Goal: Obtain resource: Obtain resource

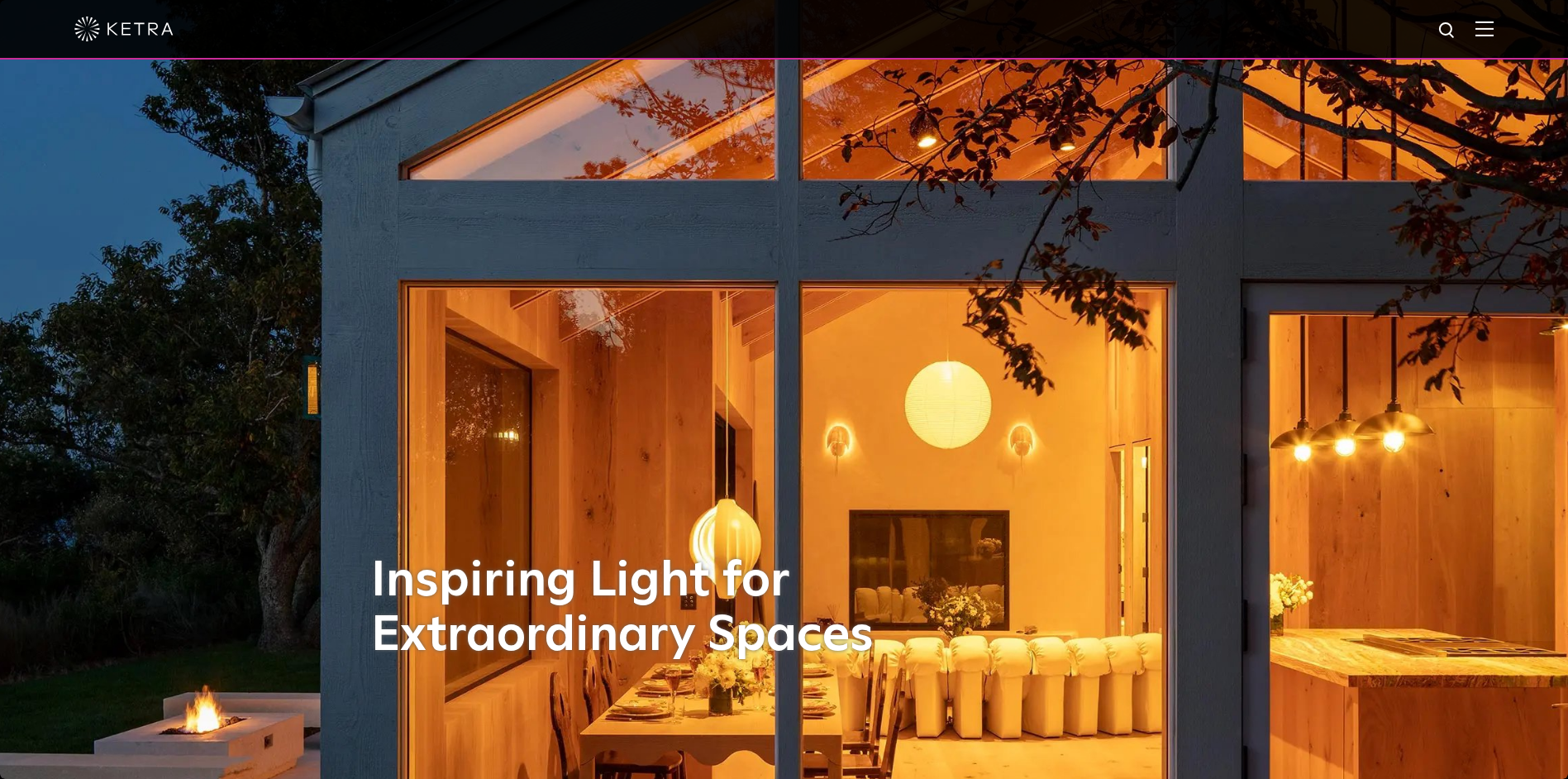
click at [1494, 26] on img at bounding box center [1484, 28] width 18 height 16
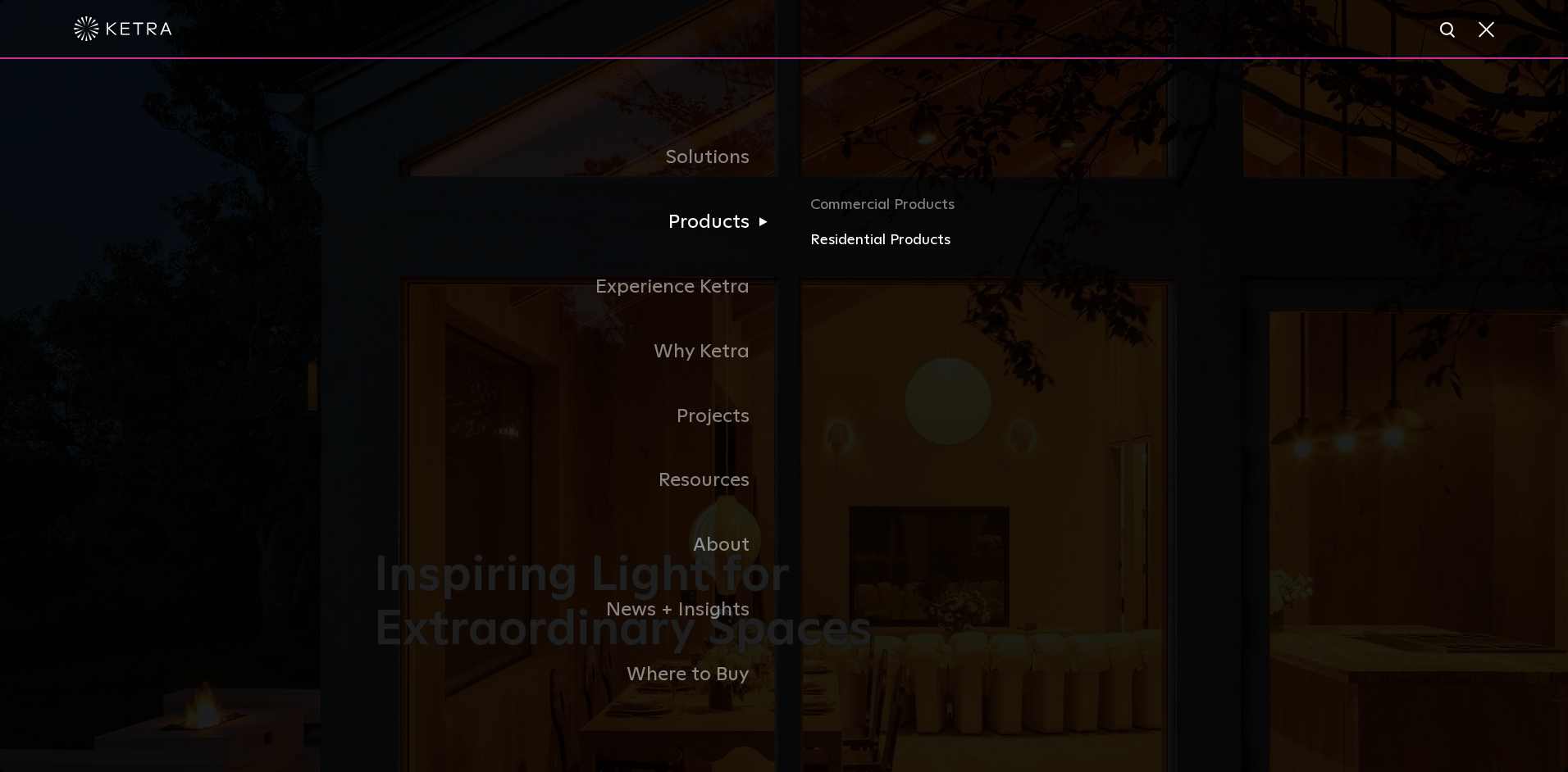
click at [837, 241] on link "Residential Products" at bounding box center [1002, 240] width 384 height 24
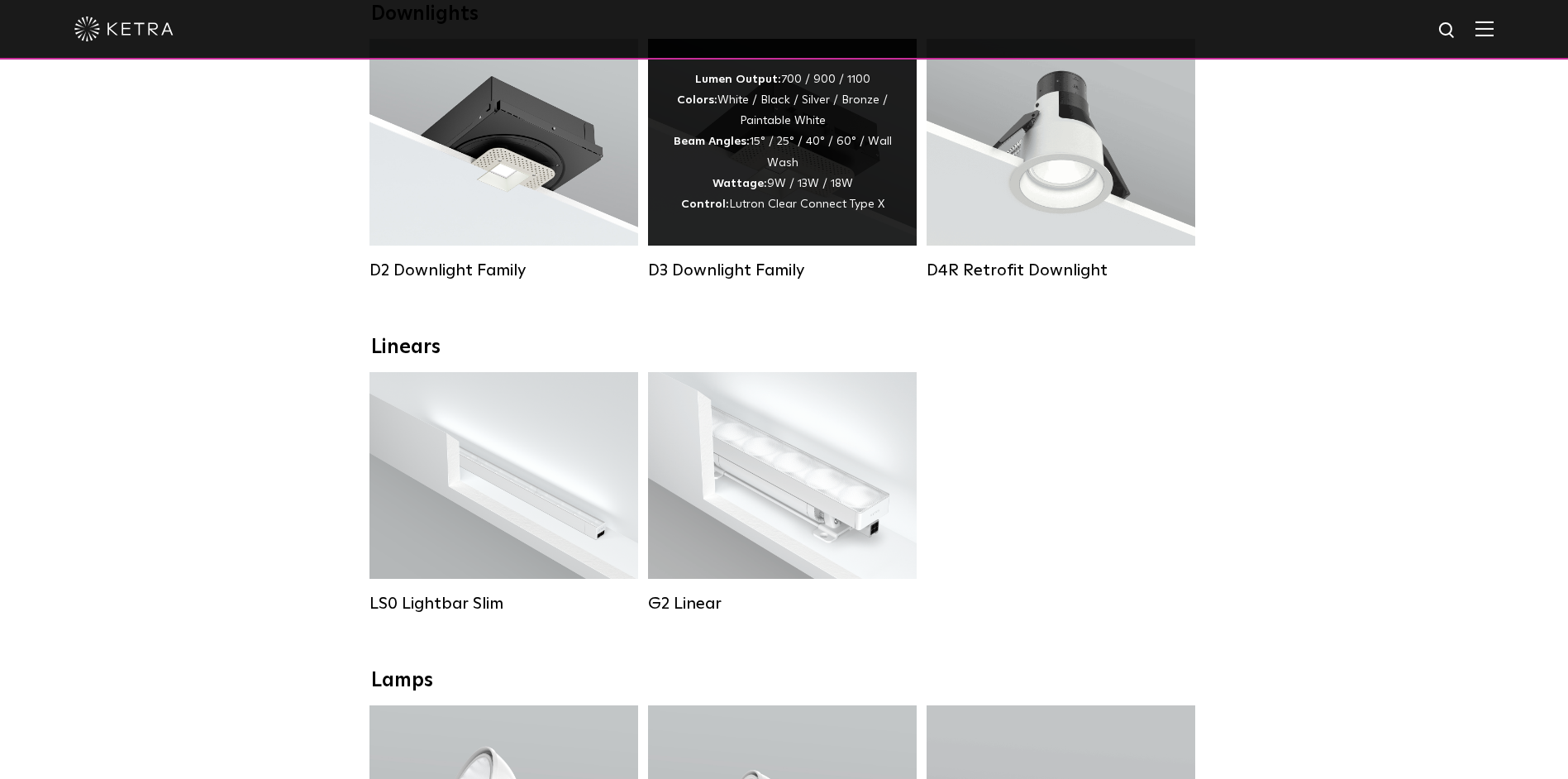
scroll to position [83, 0]
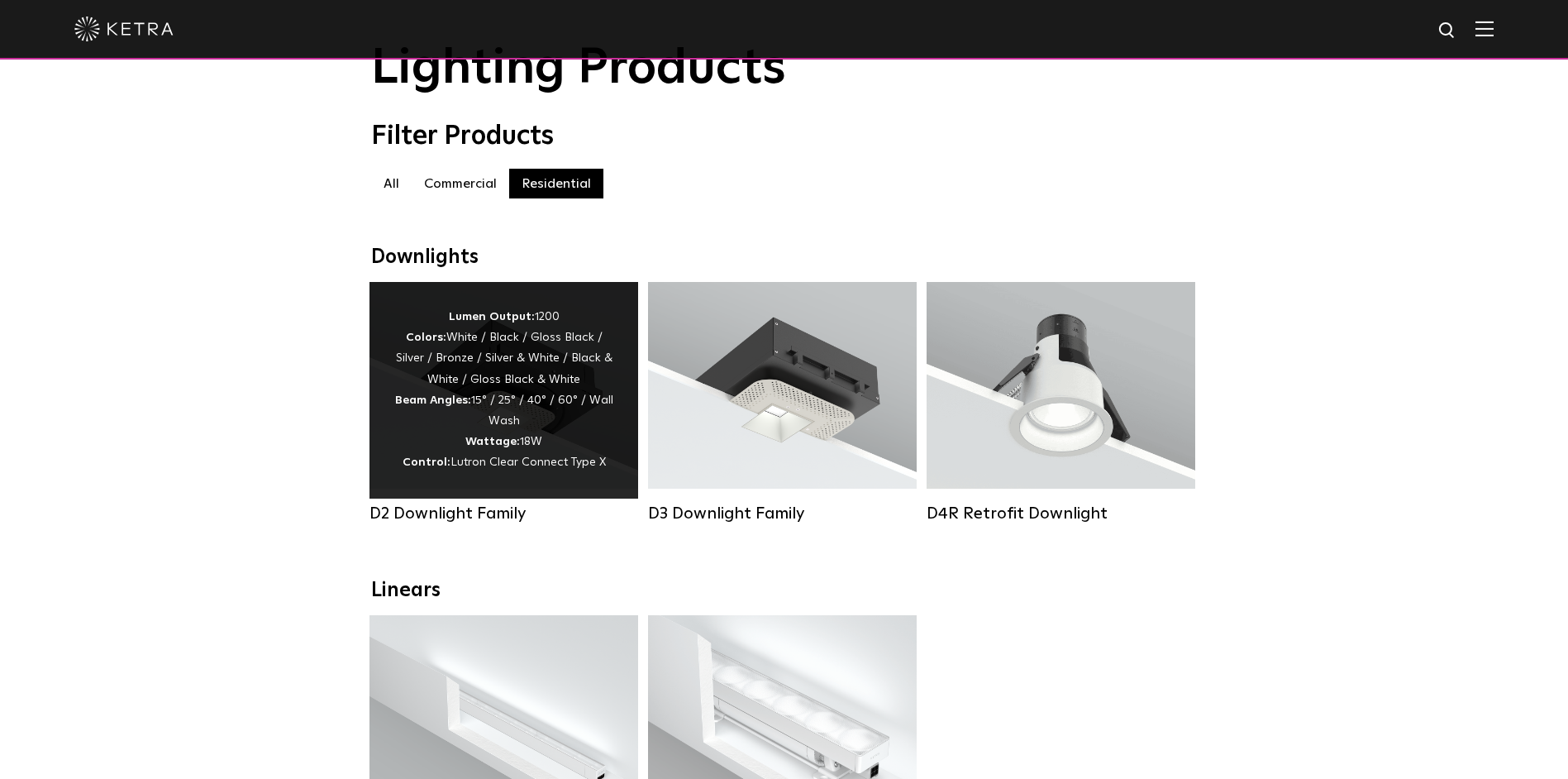
click at [421, 338] on strong "Colors:" at bounding box center [426, 337] width 40 height 11
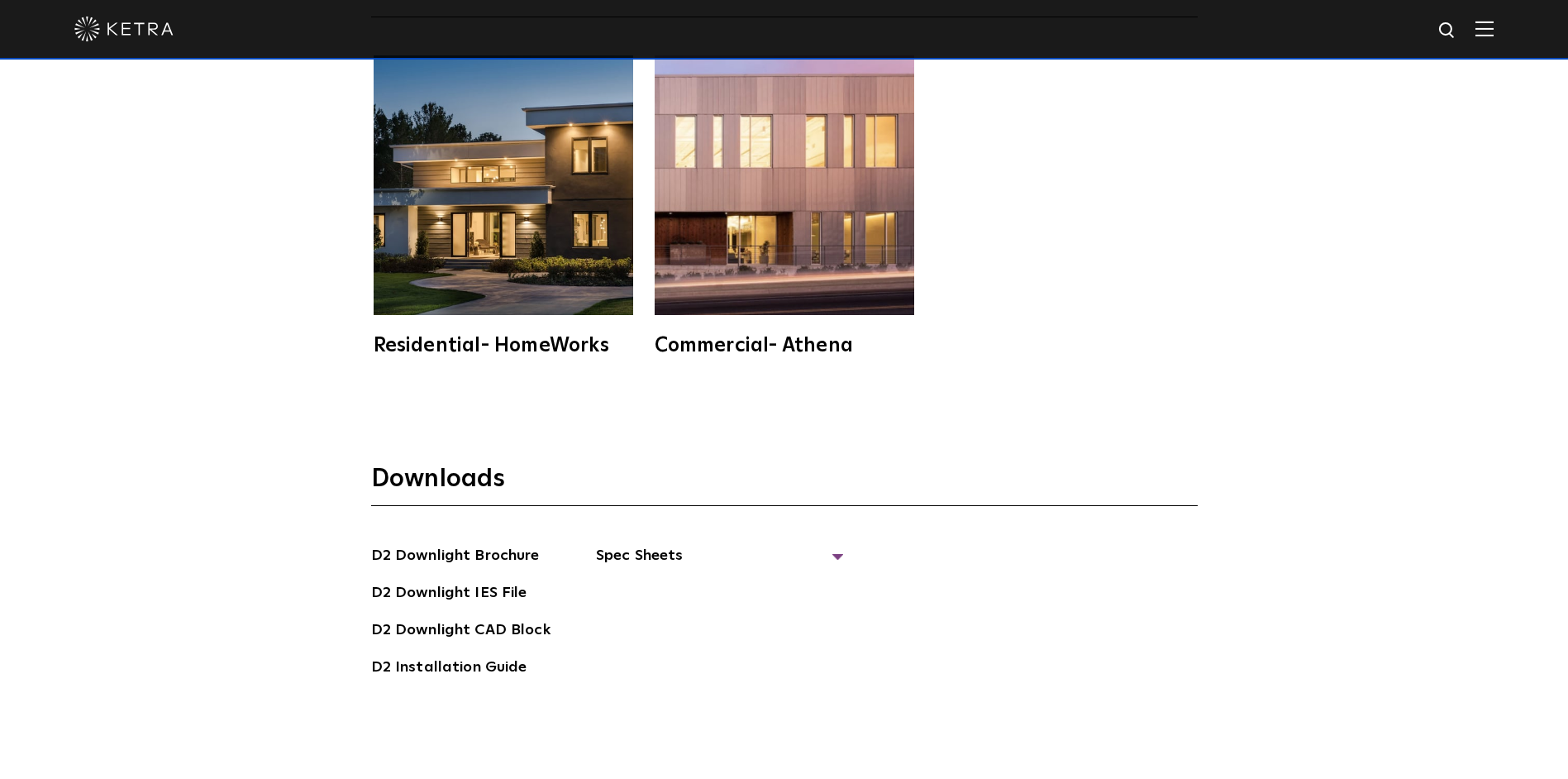
scroll to position [4797, 0]
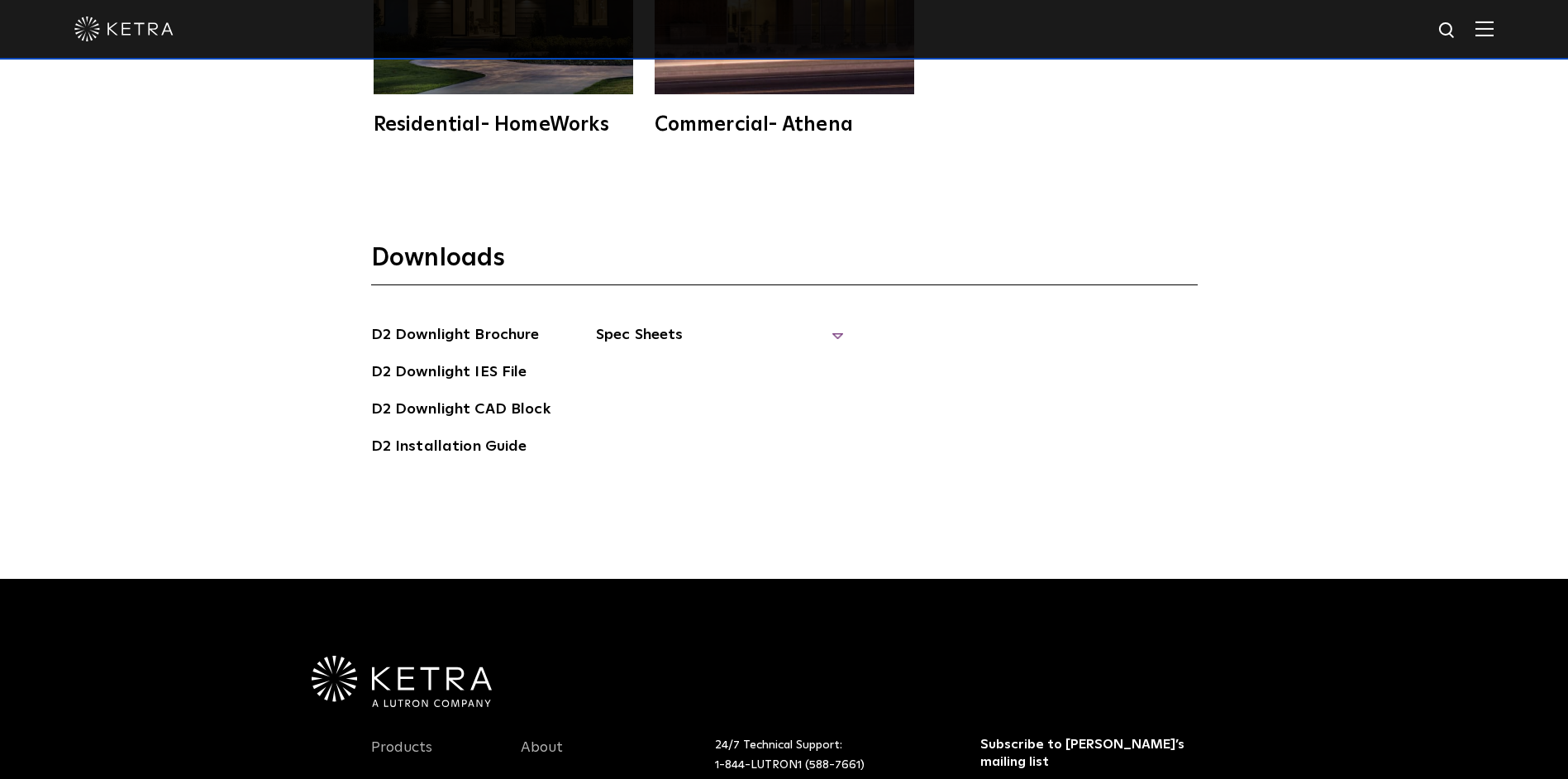
click at [833, 323] on span "Spec Sheets" at bounding box center [720, 341] width 248 height 36
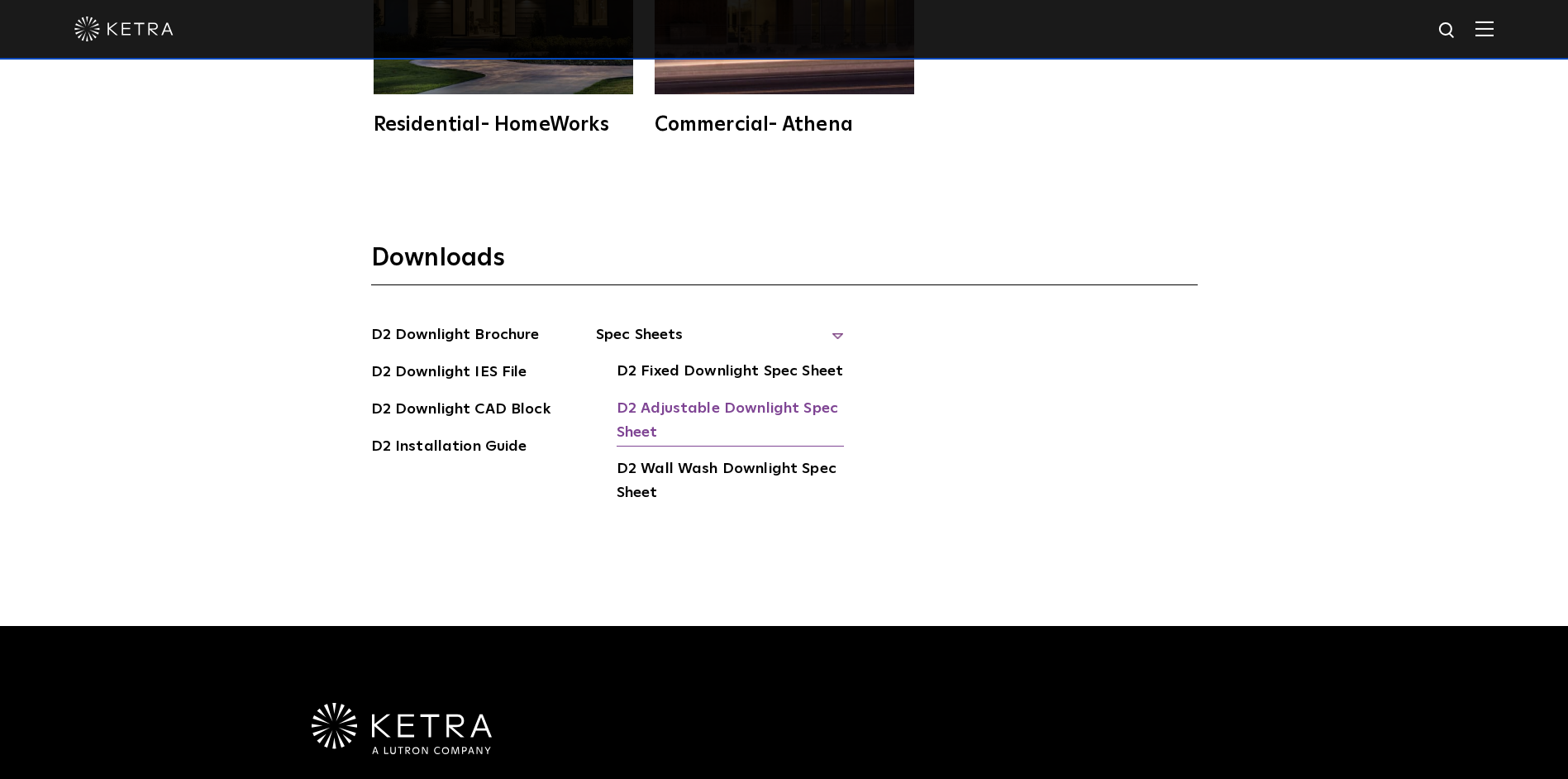
click at [685, 397] on link "D2 Adjustable Downlight Spec Sheet" at bounding box center [730, 422] width 227 height 50
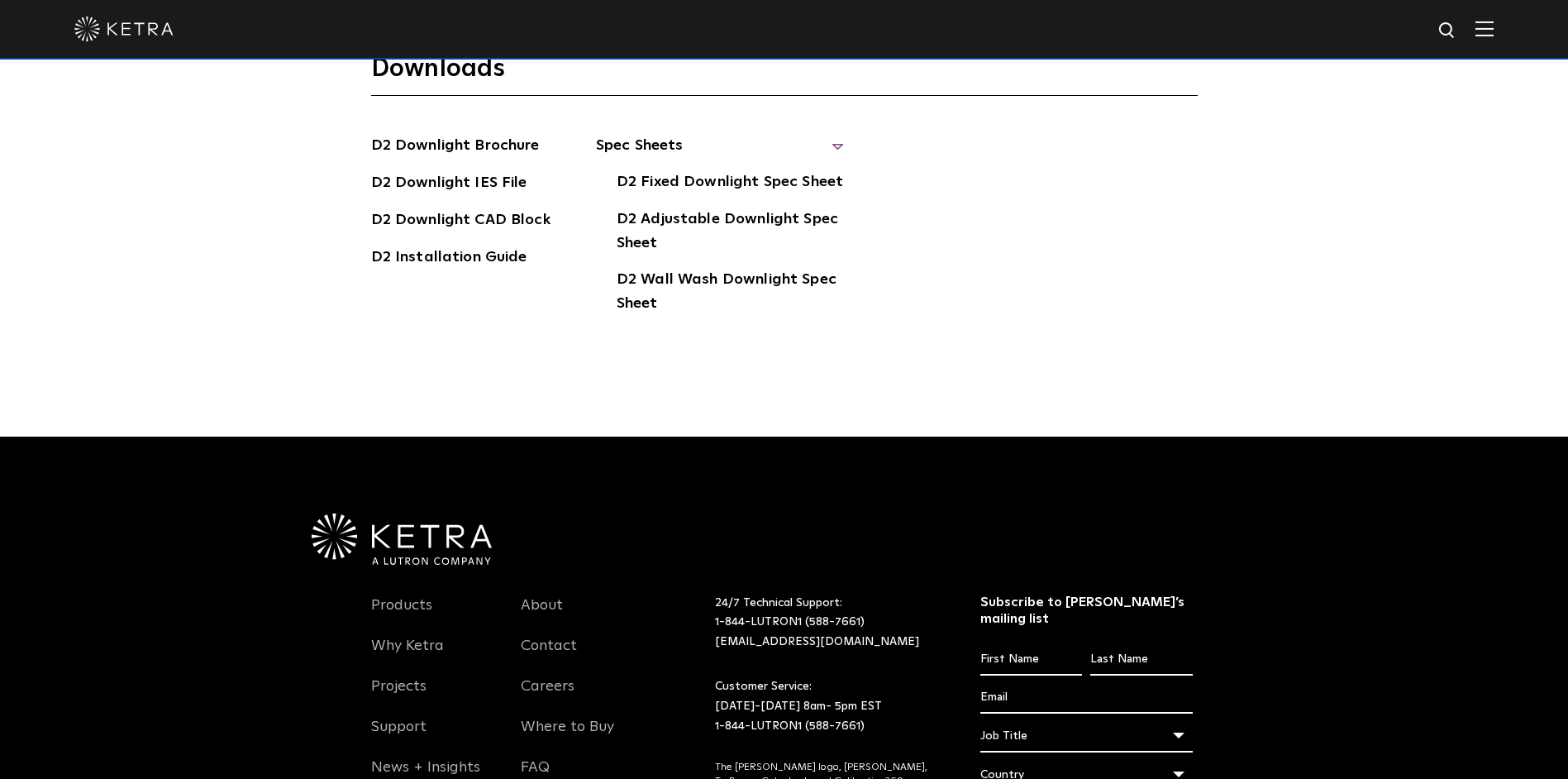
scroll to position [4714, 0]
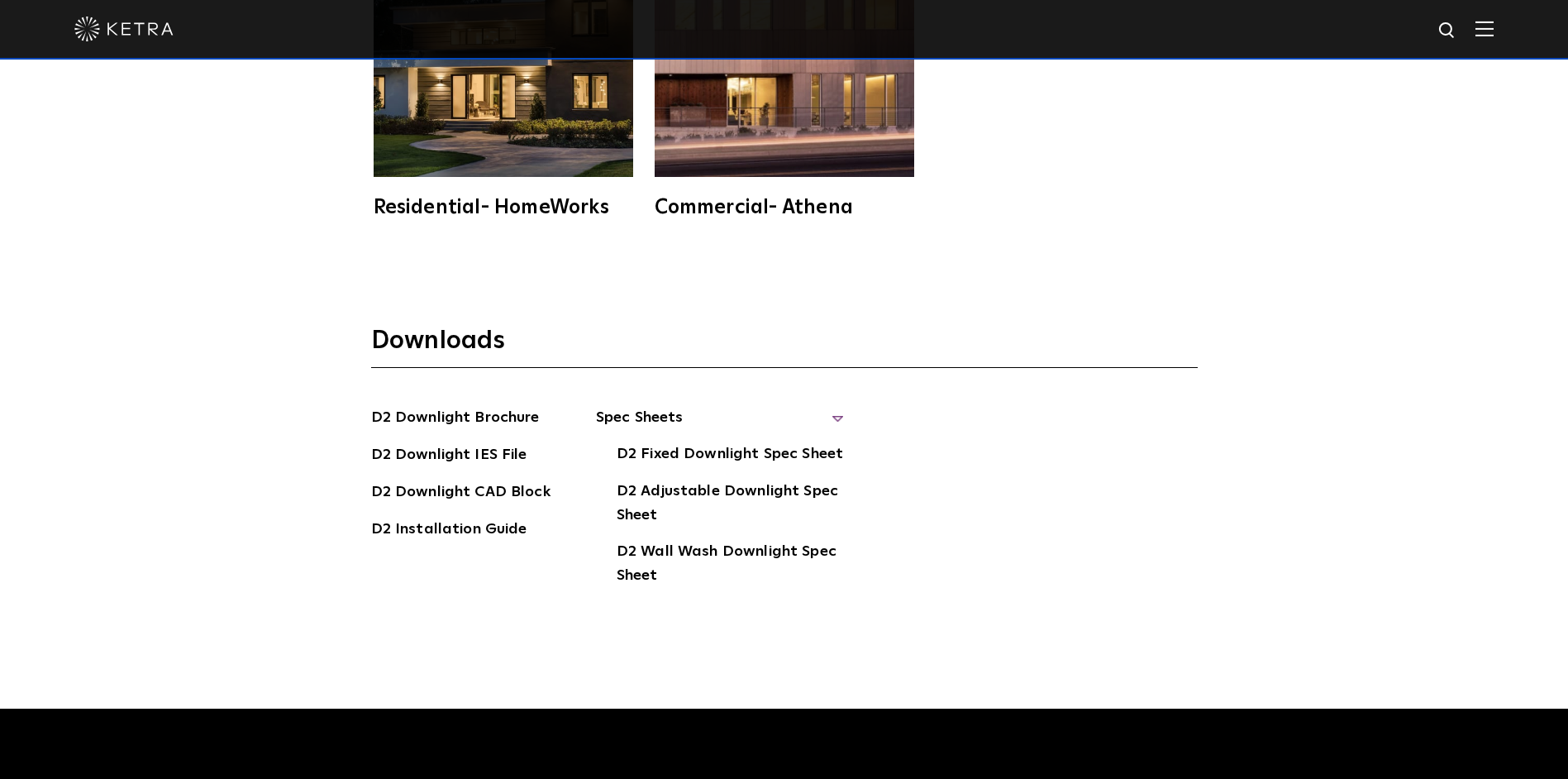
drag, startPoint x: 447, startPoint y: 510, endPoint x: 782, endPoint y: 408, distance: 350.2
click at [447, 518] on link "D2 Installation Guide" at bounding box center [450, 531] width 157 height 26
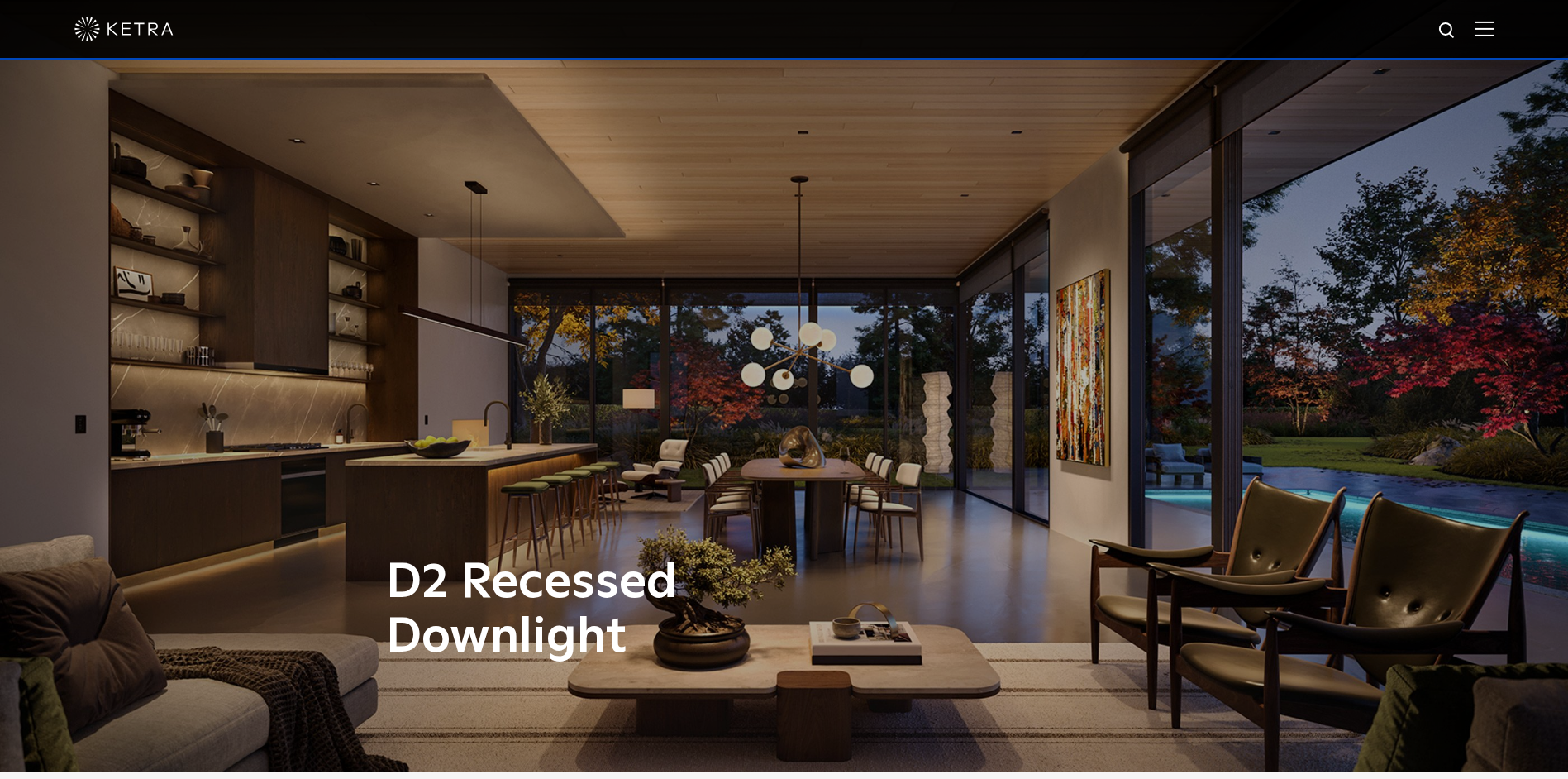
scroll to position [0, 0]
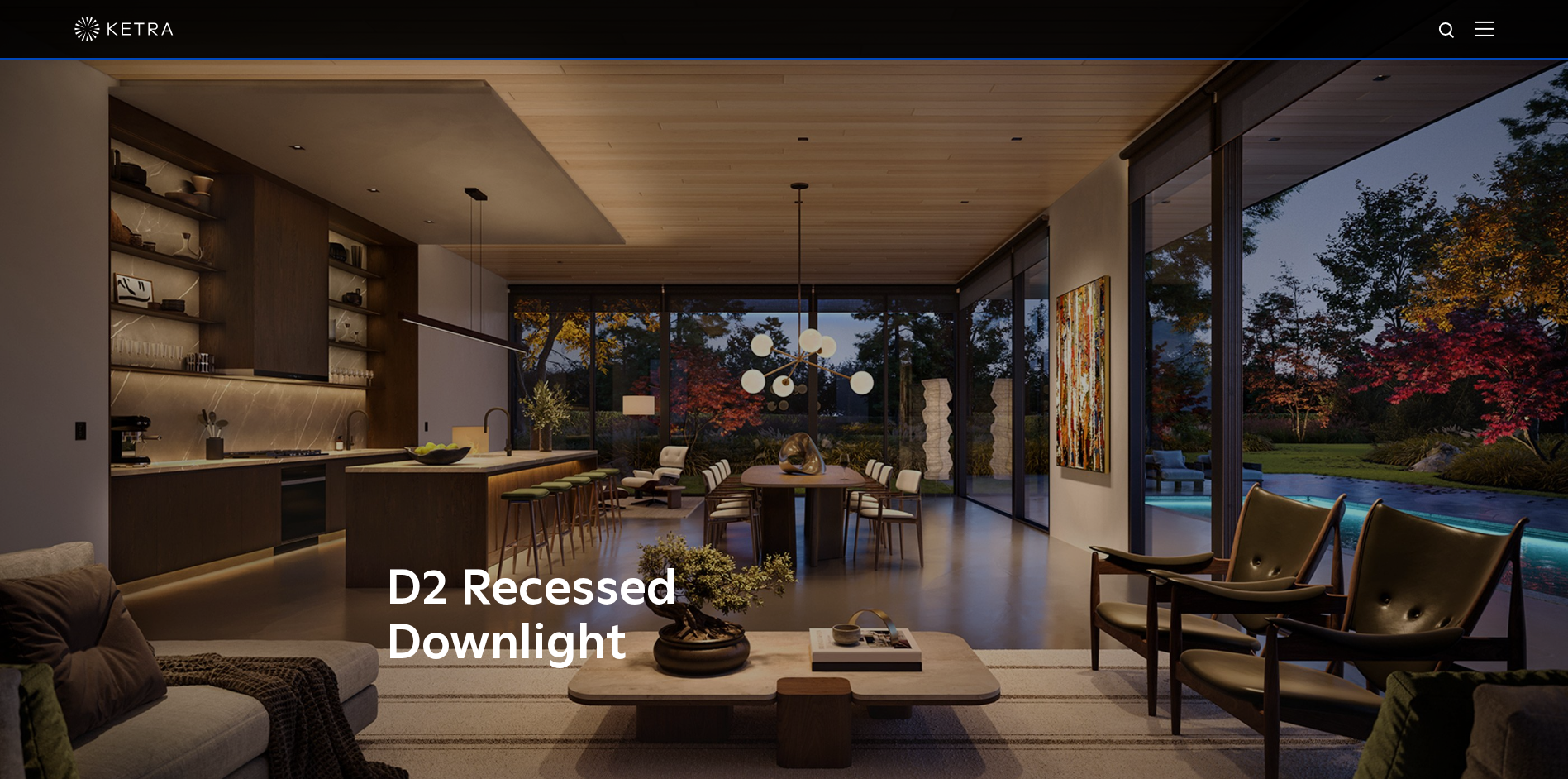
click at [1494, 34] on img at bounding box center [1484, 28] width 18 height 16
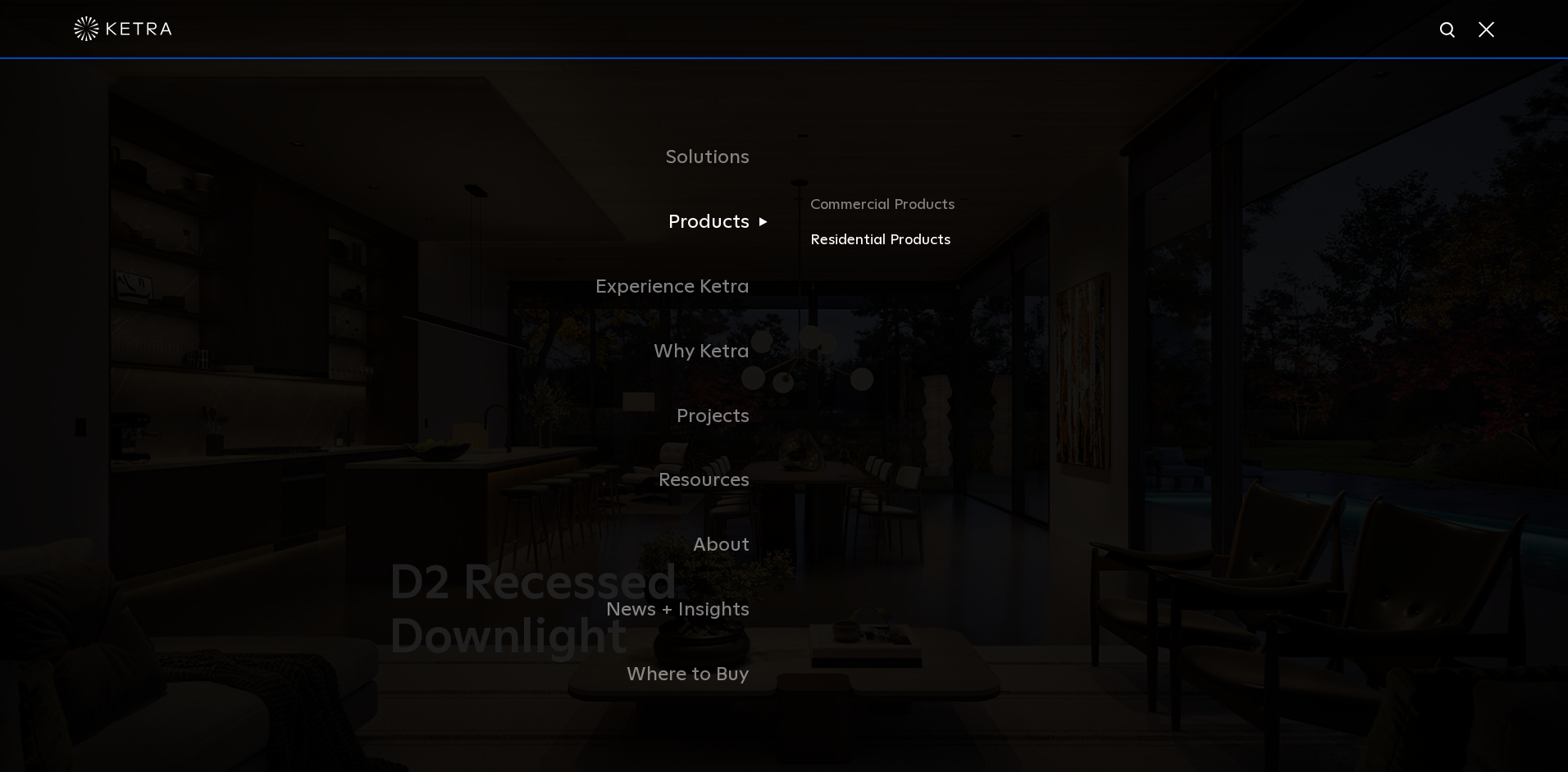
click at [868, 251] on link "Residential Products" at bounding box center [1002, 240] width 384 height 24
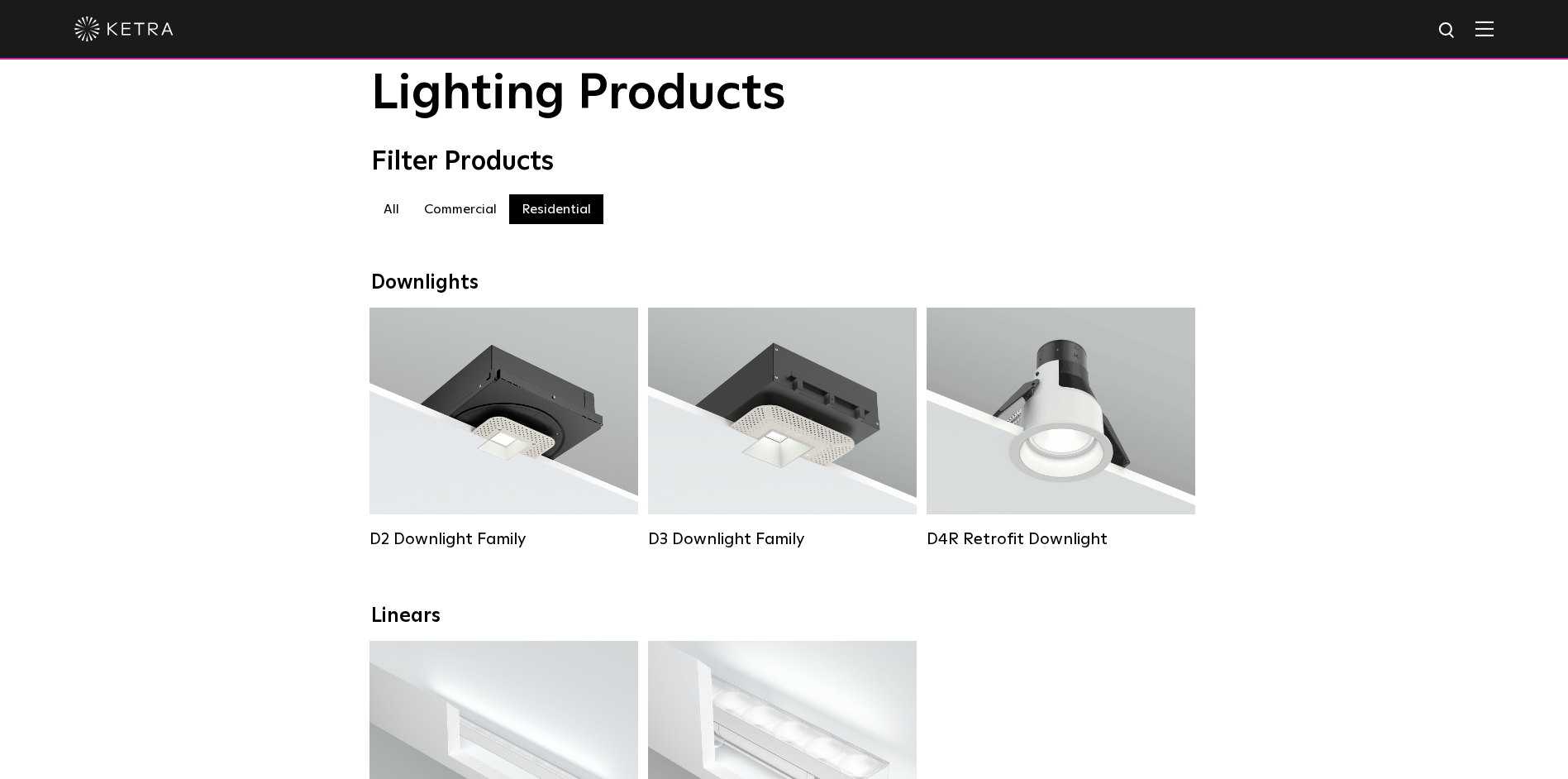
scroll to position [165, 0]
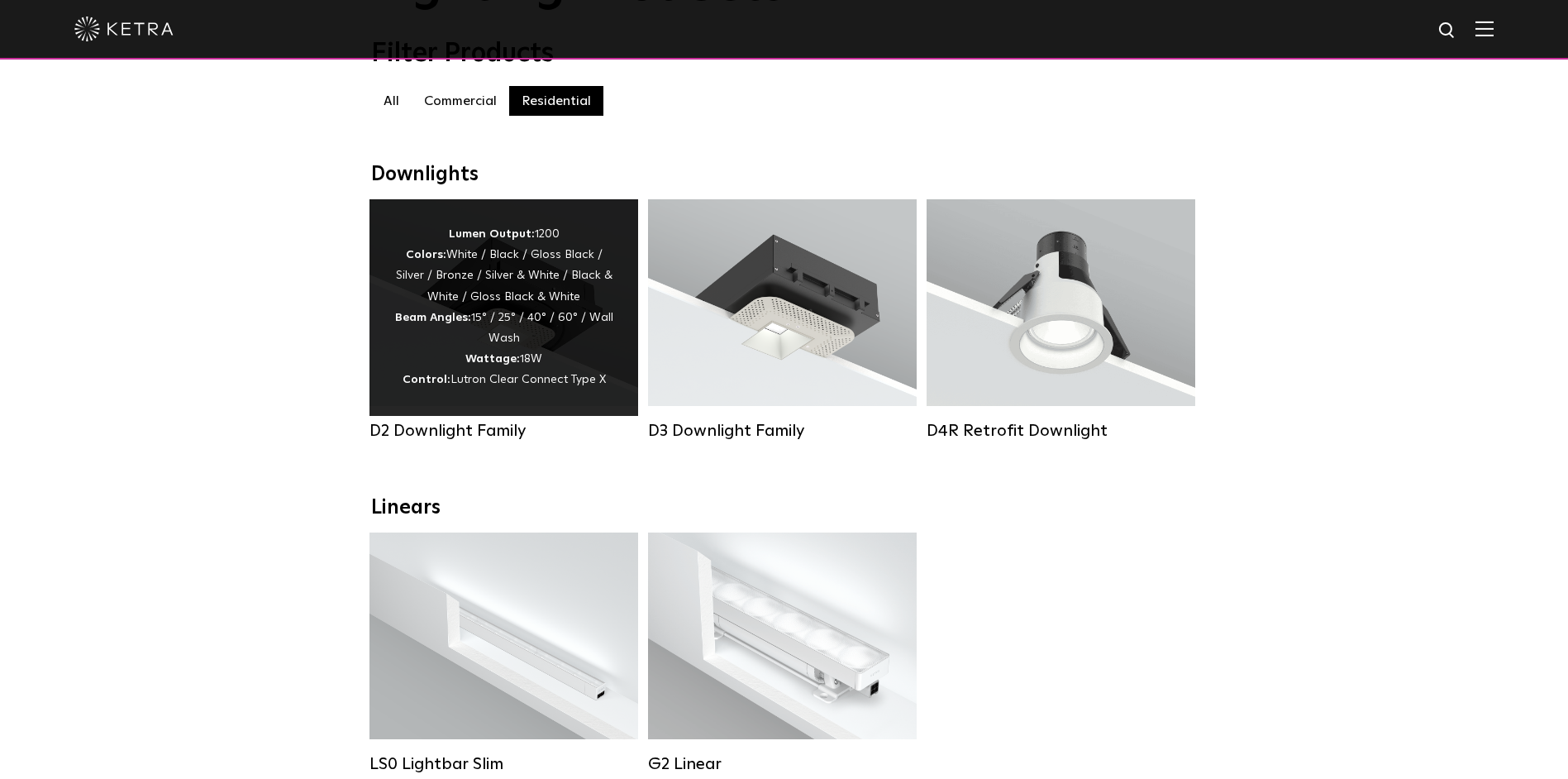
click at [554, 294] on div "Lumen Output: 1200 Colors: White / Black / Gloss Black / Silver / Bronze / Silv…" at bounding box center [503, 308] width 219 height 167
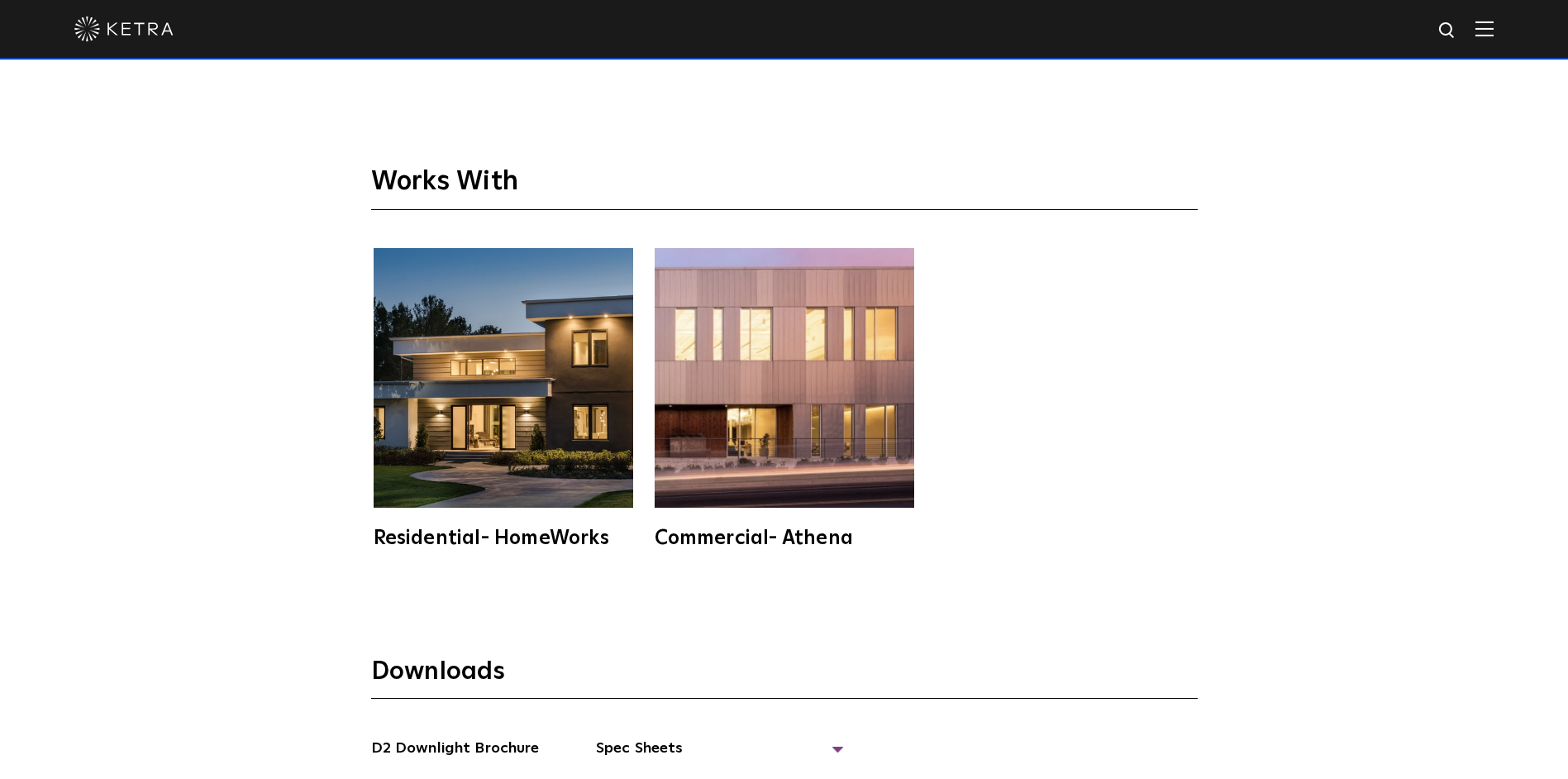
scroll to position [4880, 0]
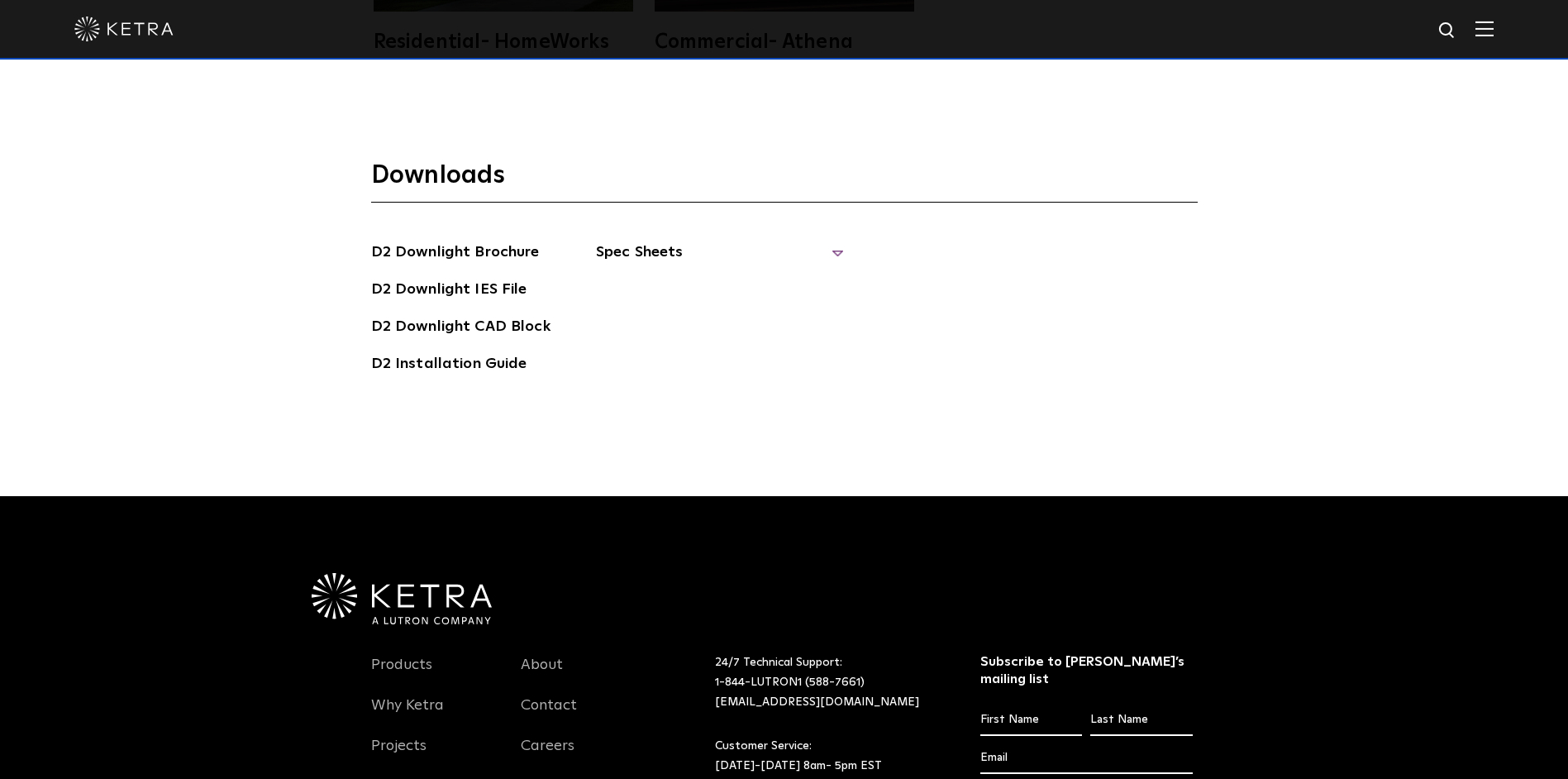
click at [830, 240] on span "Spec Sheets" at bounding box center [720, 258] width 248 height 36
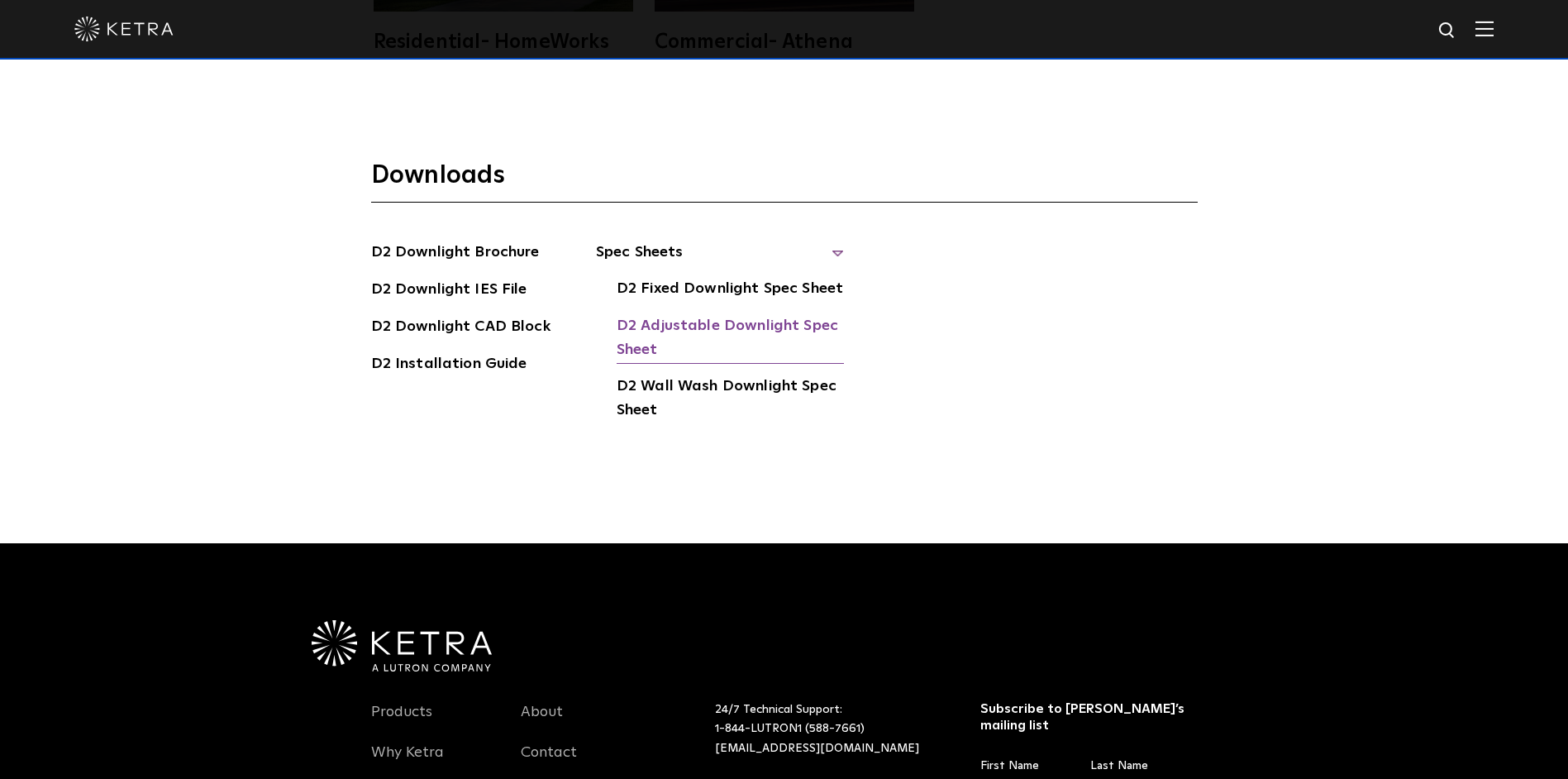
click at [730, 314] on link "D2 Adjustable Downlight Spec Sheet" at bounding box center [730, 339] width 227 height 50
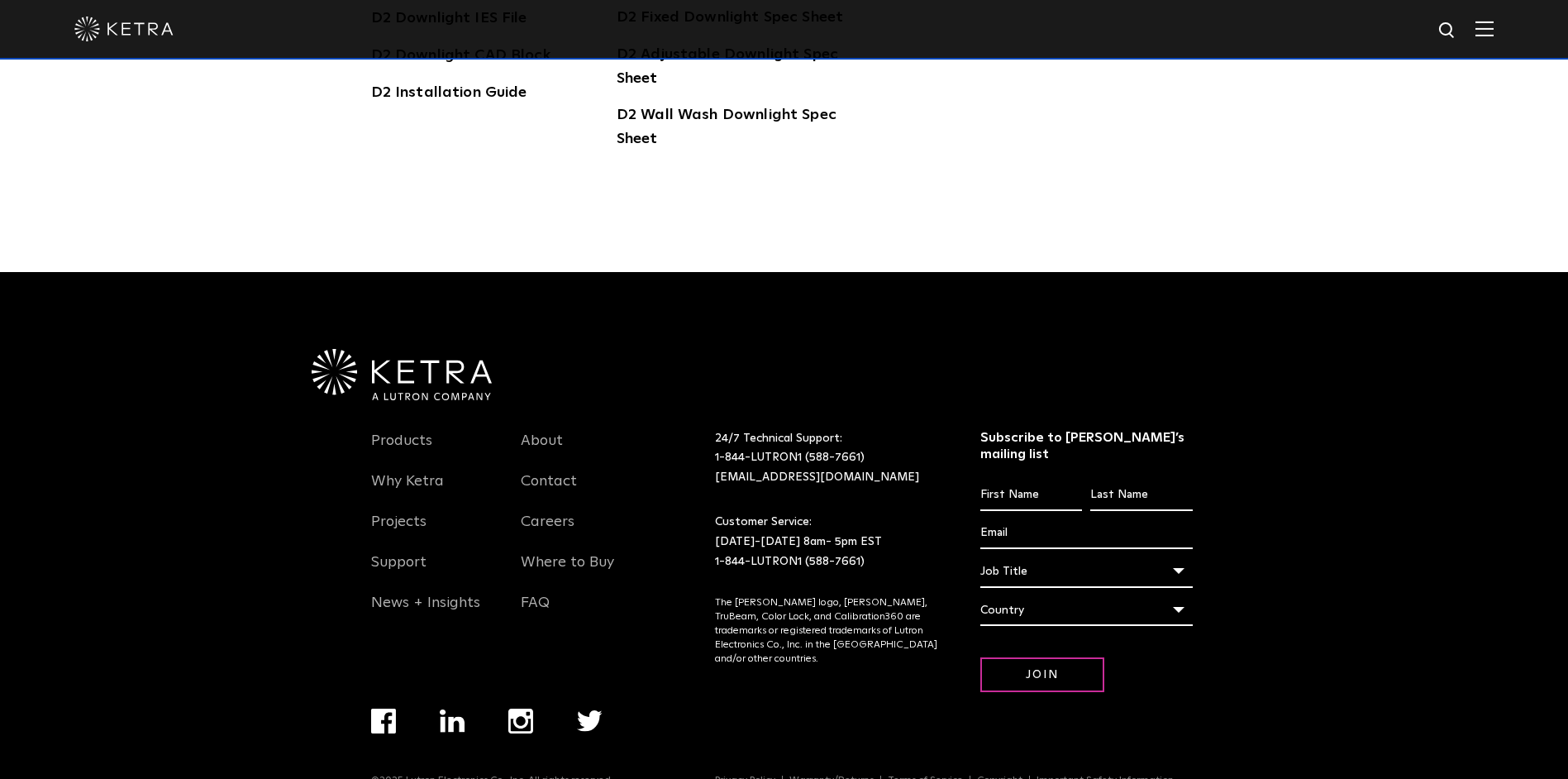
scroll to position [4572, 0]
